Goal: Task Accomplishment & Management: Manage account settings

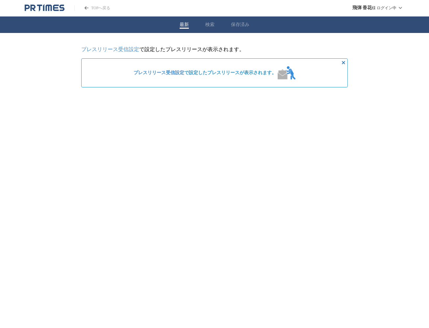
click at [29, 8] on icon "PR TIMESのトップページはこちら" at bounding box center [27, 8] width 5 height 6
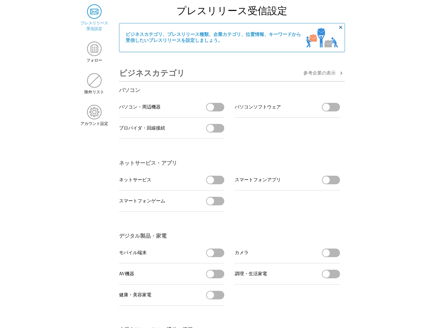
scroll to position [132, 0]
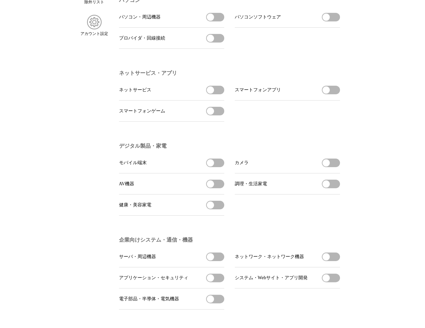
click at [218, 21] on button "パソコン・周辺機器を受信する" at bounding box center [215, 17] width 18 height 9
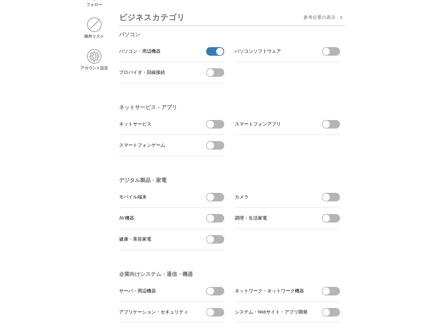
scroll to position [33, 0]
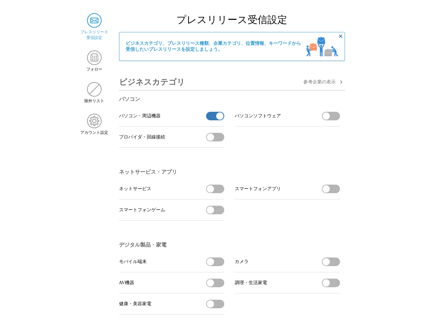
click at [212, 118] on button "パソコン・周辺機器の受信を解除" at bounding box center [215, 116] width 18 height 9
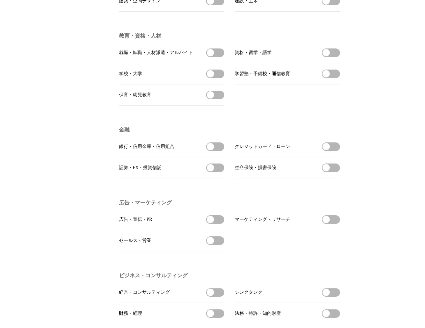
scroll to position [0, 0]
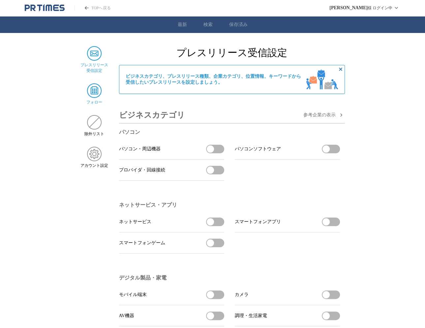
click at [96, 87] on img at bounding box center [94, 90] width 14 height 14
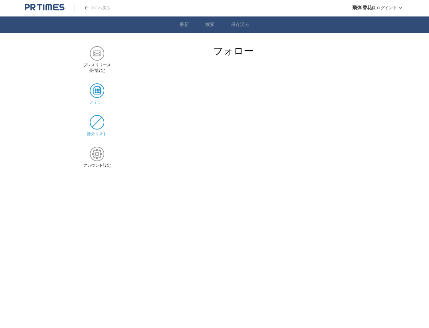
click at [101, 132] on div "除外リスト" at bounding box center [97, 126] width 28 height 22
click at [96, 152] on img at bounding box center [97, 154] width 14 height 14
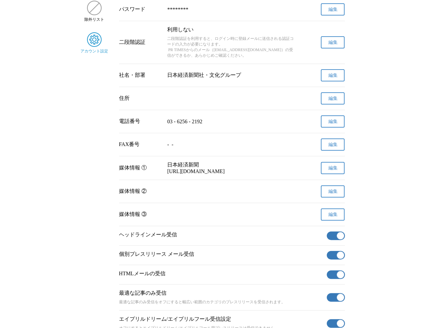
scroll to position [184, 0]
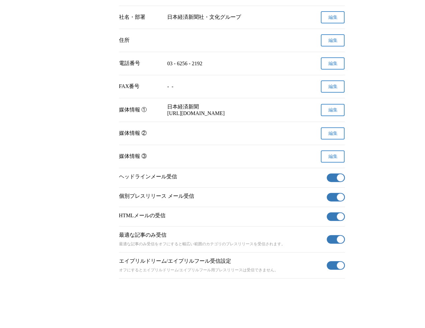
click at [336, 173] on button "有効" at bounding box center [335, 177] width 18 height 9
click at [337, 193] on span "button" at bounding box center [339, 196] width 7 height 7
click at [335, 218] on button "有効" at bounding box center [335, 216] width 18 height 9
click at [337, 236] on span "button" at bounding box center [339, 238] width 7 height 7
click at [341, 264] on span "button" at bounding box center [339, 264] width 7 height 7
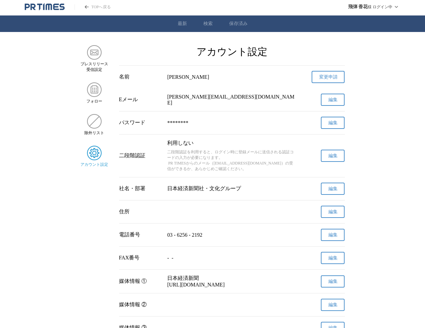
scroll to position [0, 0]
